Goal: Information Seeking & Learning: Learn about a topic

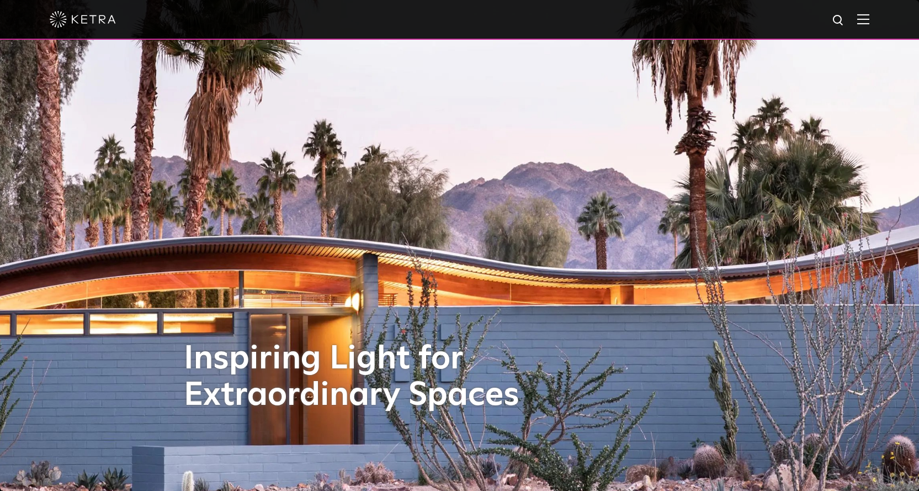
click at [709, 22] on img at bounding box center [863, 19] width 12 height 10
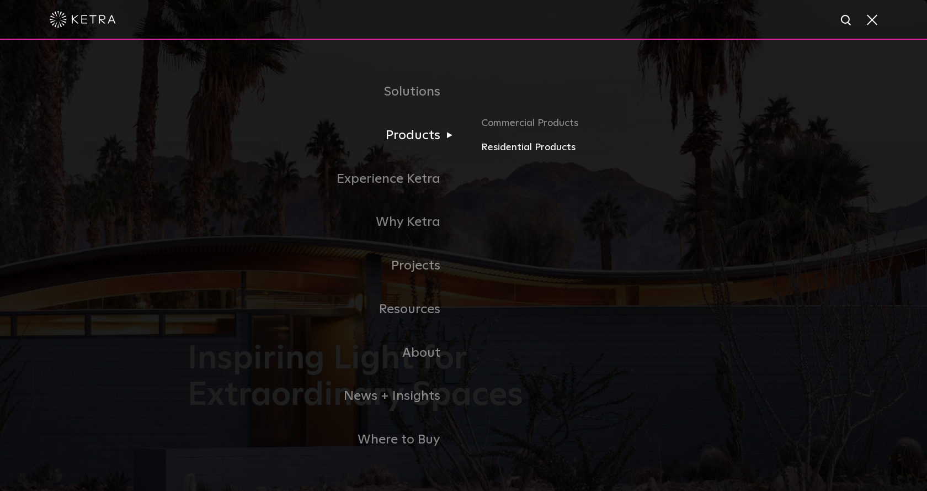
click at [495, 150] on link "Residential Products" at bounding box center [610, 148] width 258 height 16
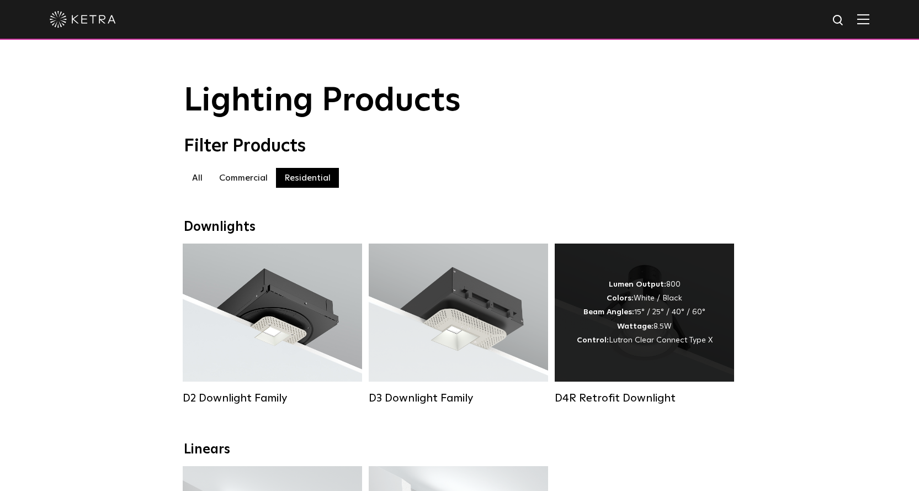
click at [625, 300] on strong "Colors:" at bounding box center [619, 298] width 27 height 8
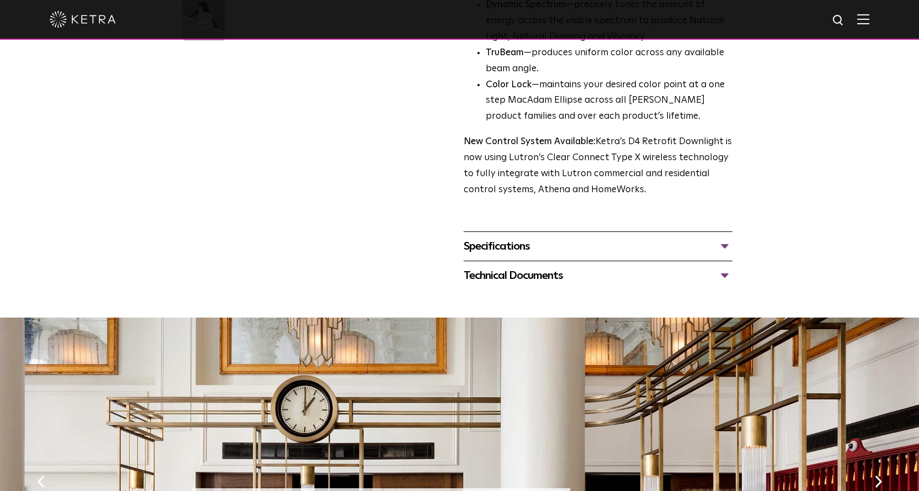
scroll to position [386, 0]
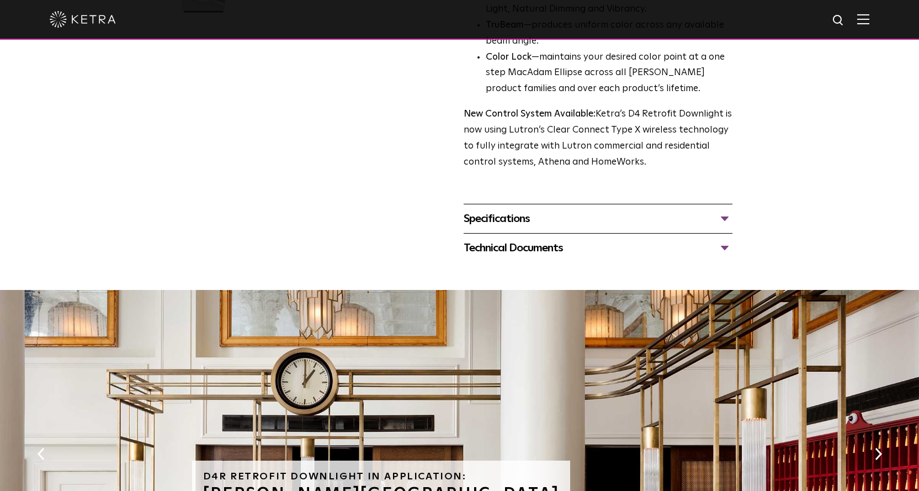
click at [666, 222] on div "Specifications" at bounding box center [598, 219] width 269 height 18
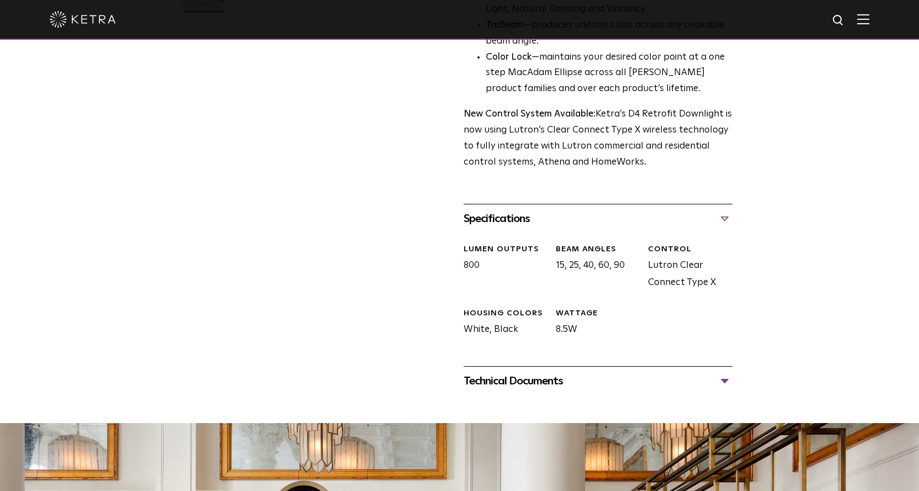
click at [666, 222] on div "Specifications" at bounding box center [598, 219] width 269 height 18
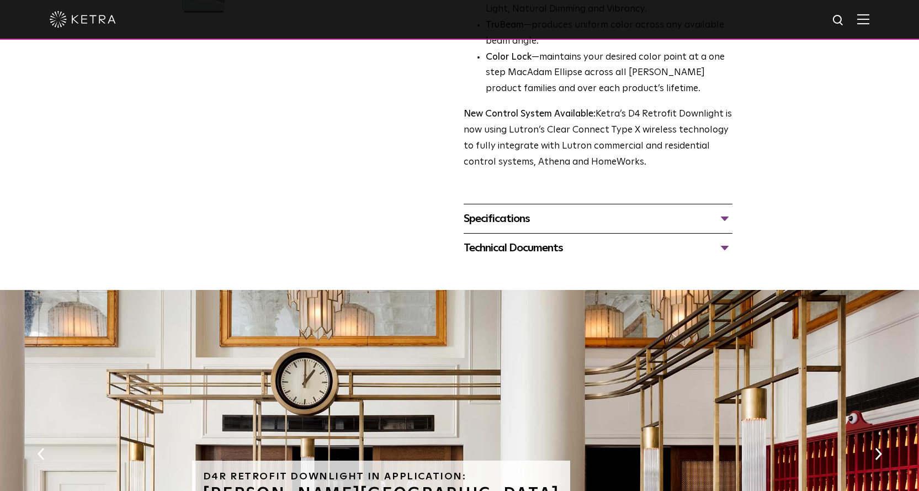
click at [630, 249] on div "Technical Documents" at bounding box center [598, 248] width 269 height 18
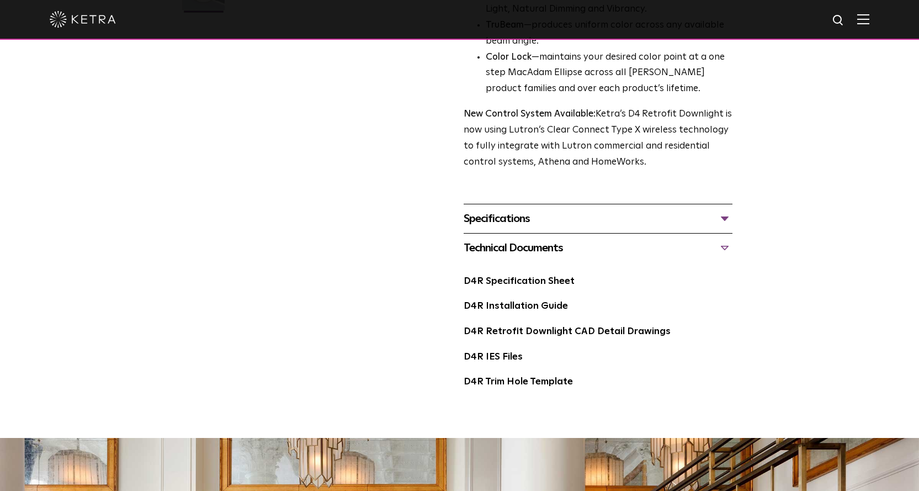
click at [631, 249] on div "Technical Documents" at bounding box center [598, 248] width 269 height 18
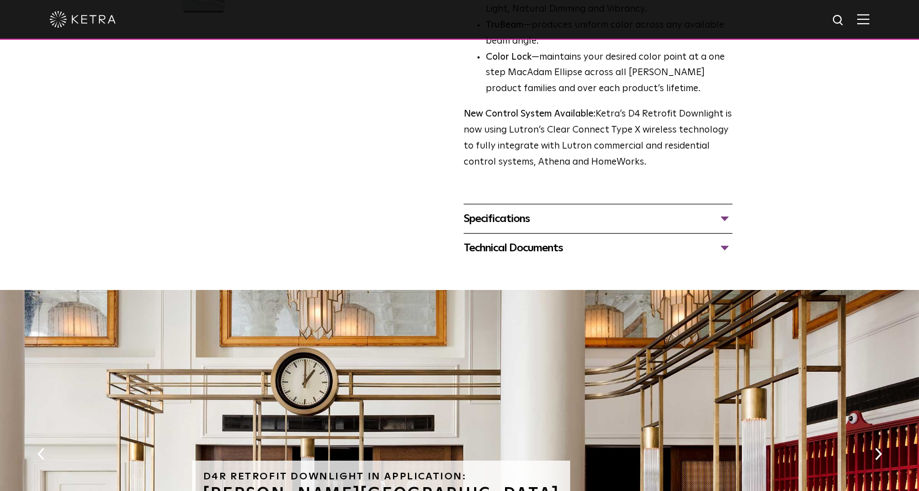
scroll to position [0, 0]
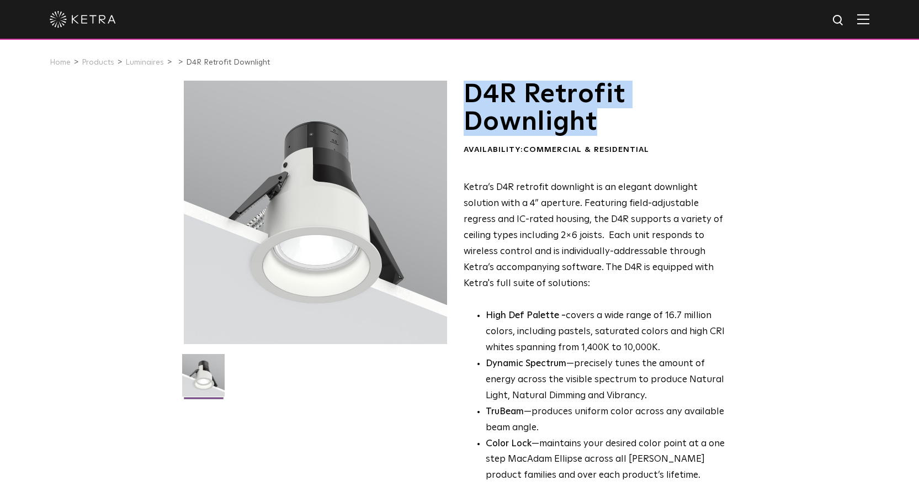
drag, startPoint x: 465, startPoint y: 95, endPoint x: 614, endPoint y: 132, distance: 153.4
click at [614, 132] on h1 "D4R Retrofit Downlight" at bounding box center [598, 109] width 269 height 56
copy h1 "D4R Retrofit Downlight"
